Goal: Task Accomplishment & Management: Manage account settings

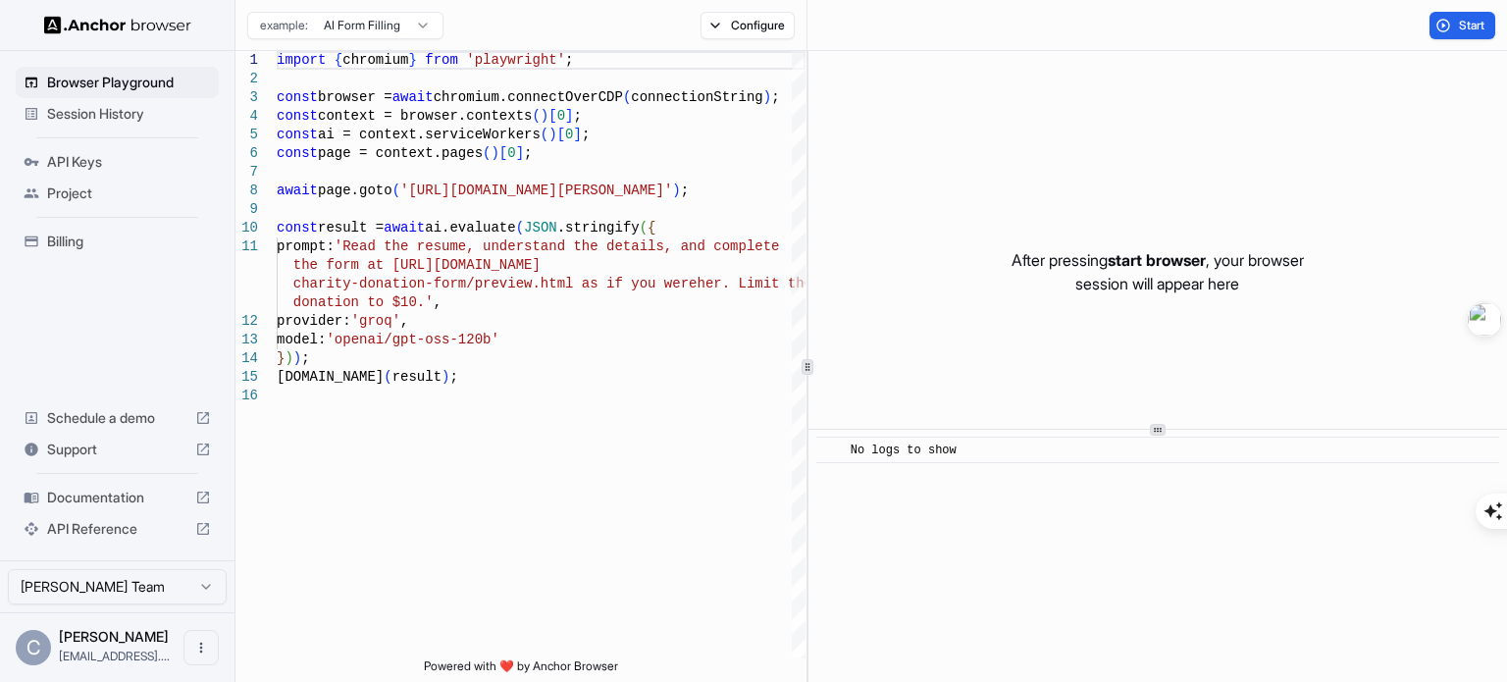
click at [59, 154] on span "API Keys" at bounding box center [129, 162] width 164 height 20
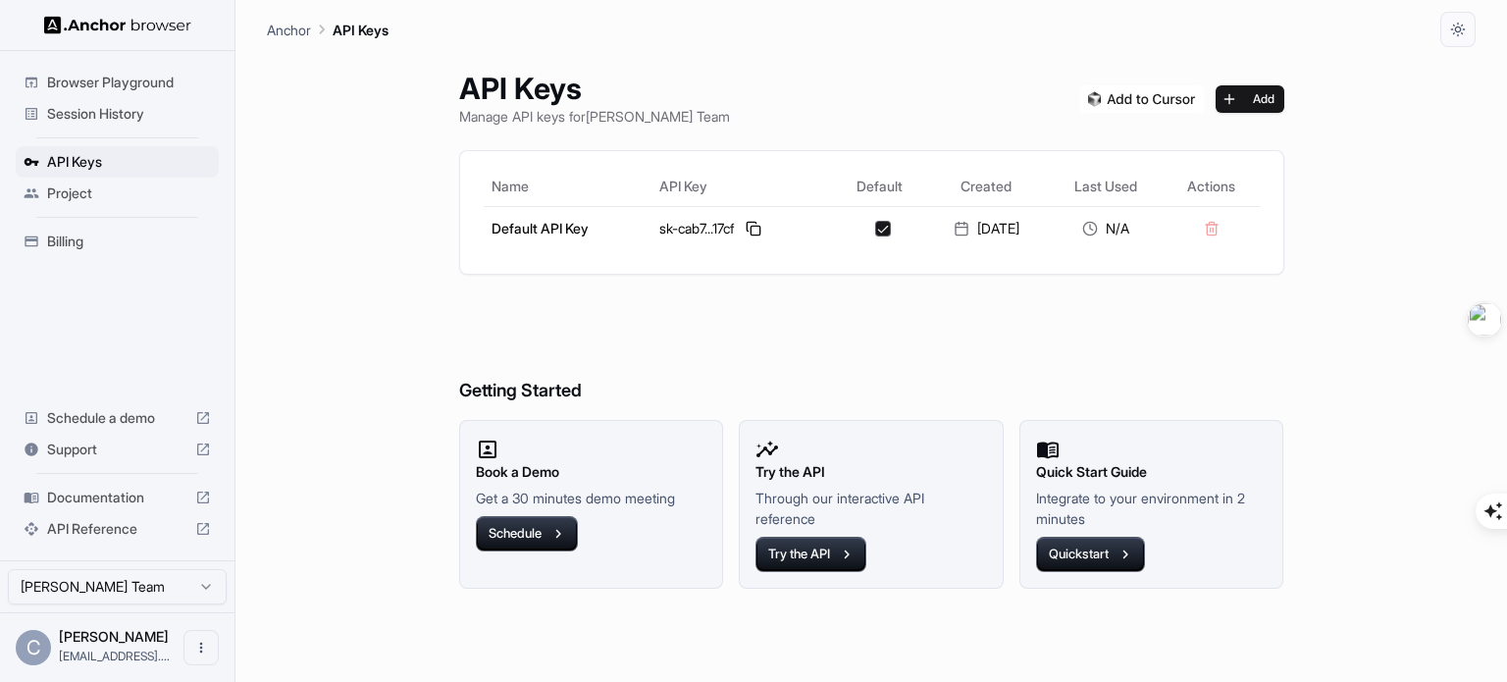
click at [1152, 97] on img at bounding box center [1142, 98] width 124 height 27
click at [202, 643] on icon "Open menu" at bounding box center [201, 647] width 16 height 16
